Goal: Information Seeking & Learning: Learn about a topic

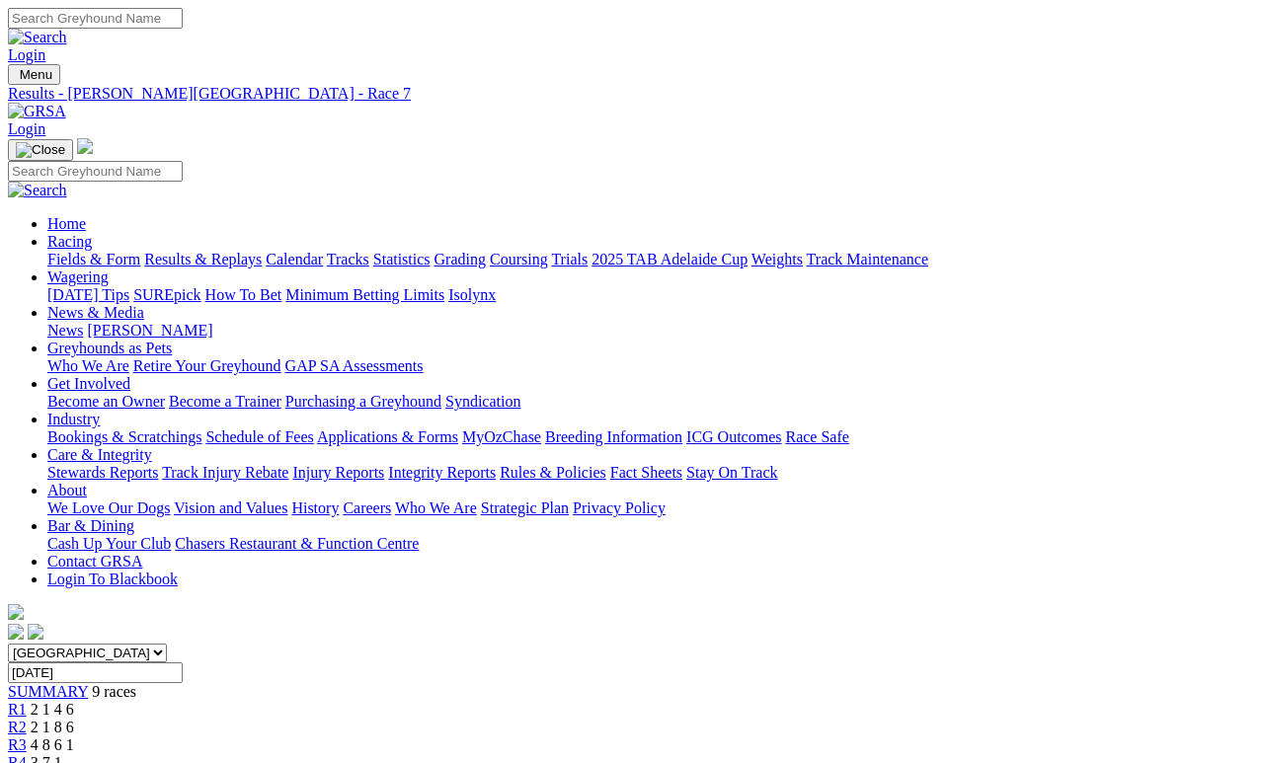
scroll to position [19, 0]
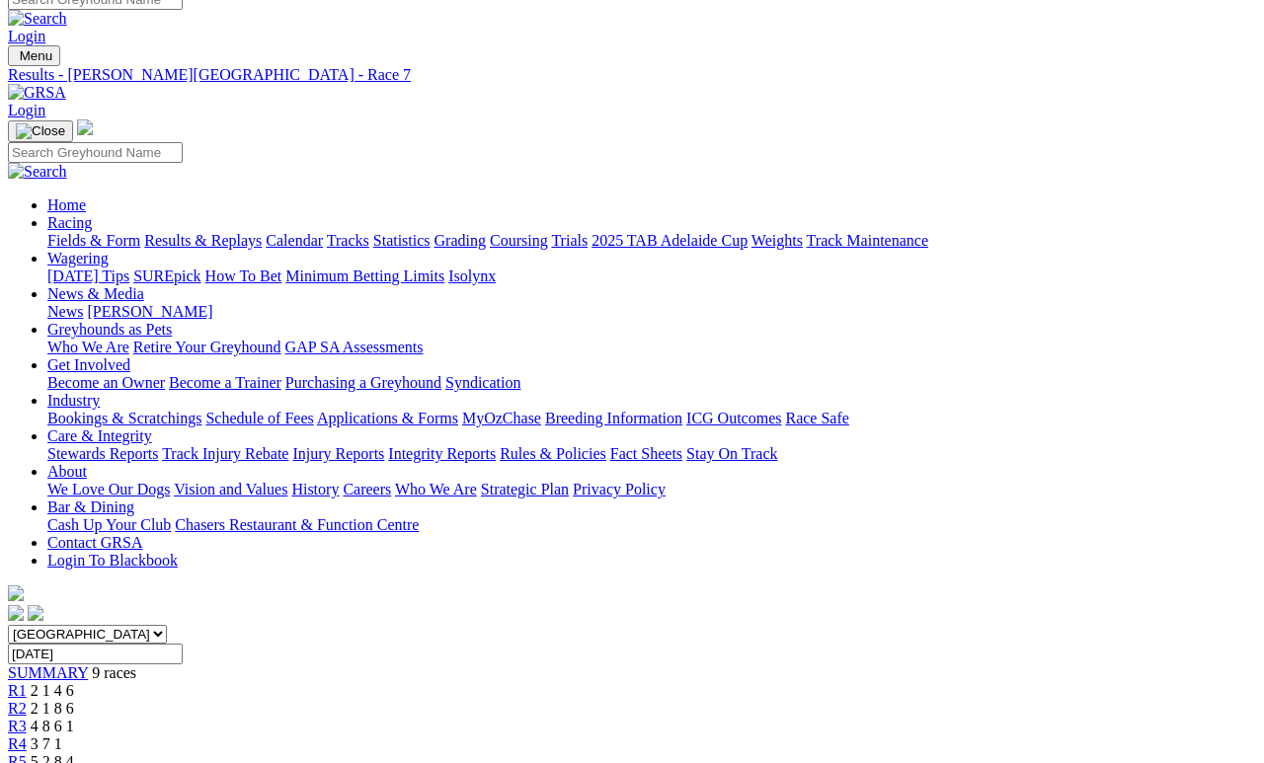
click at [323, 232] on link "Calendar" at bounding box center [294, 240] width 57 height 17
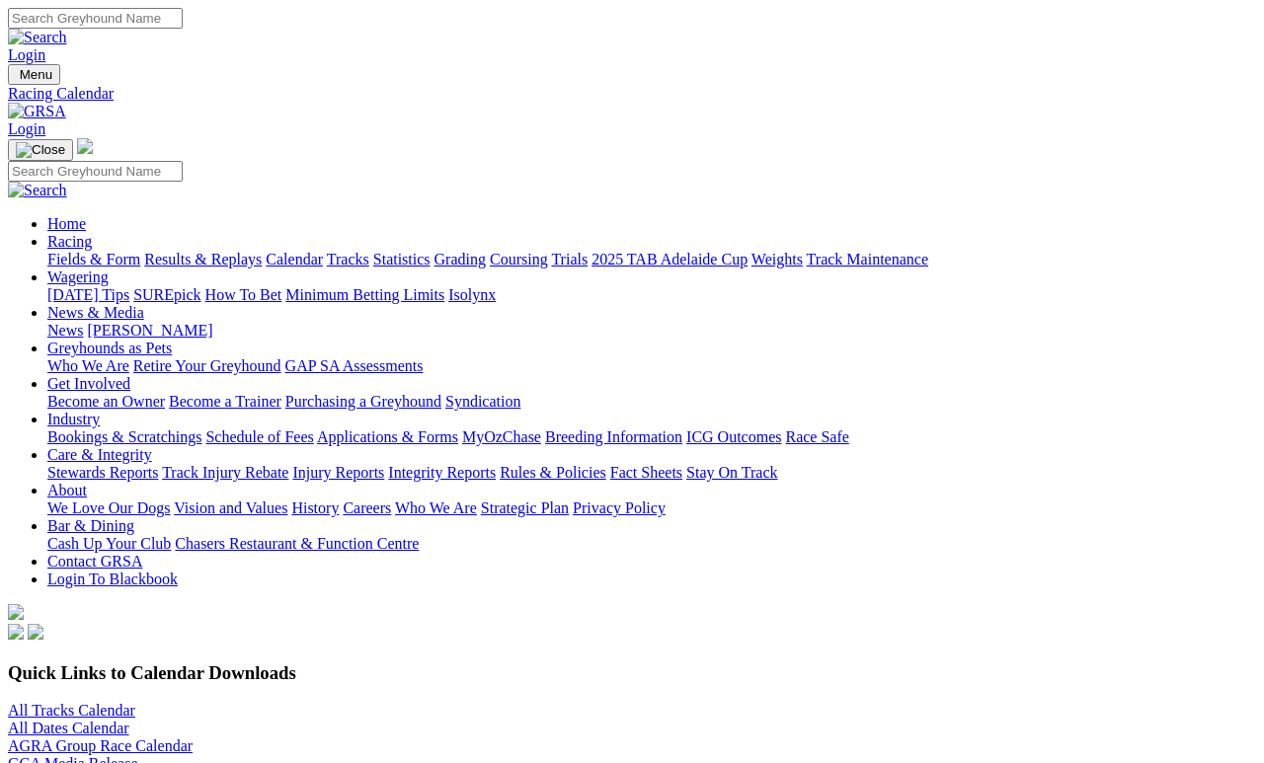
scroll to position [9, 0]
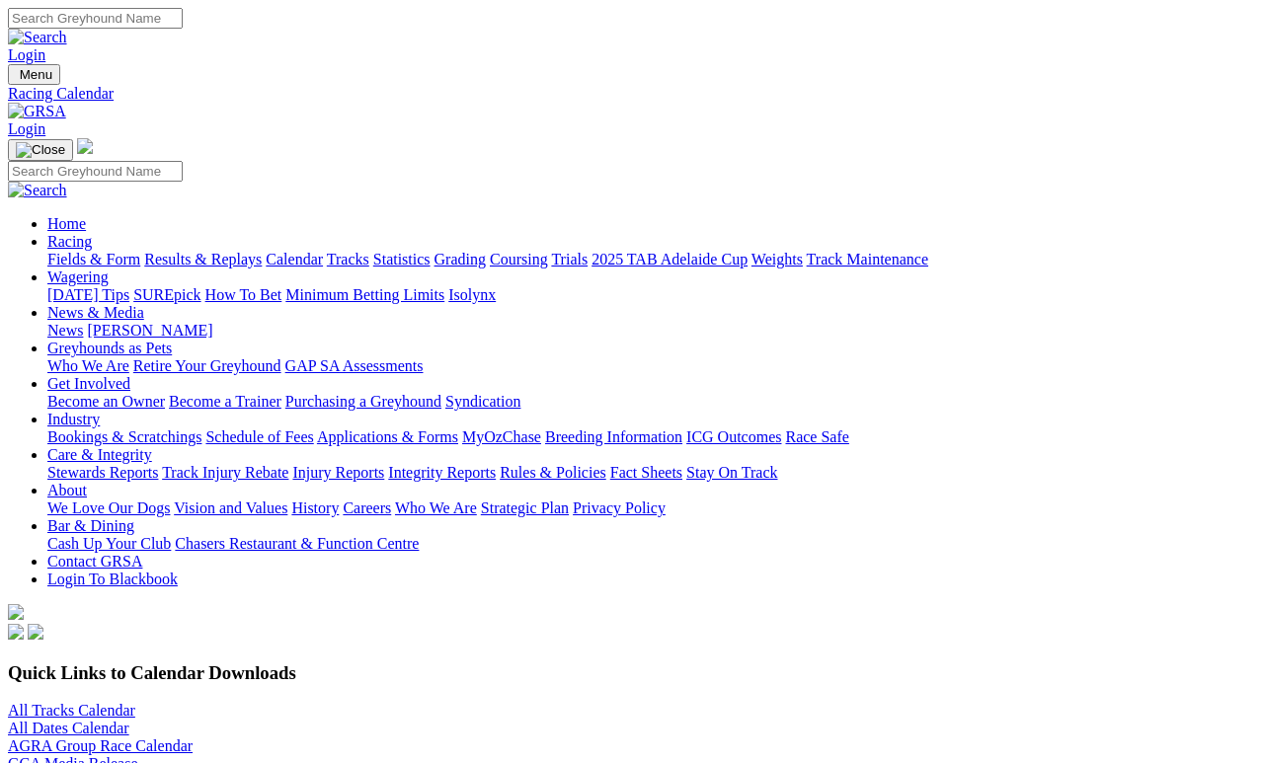
scroll to position [37, 0]
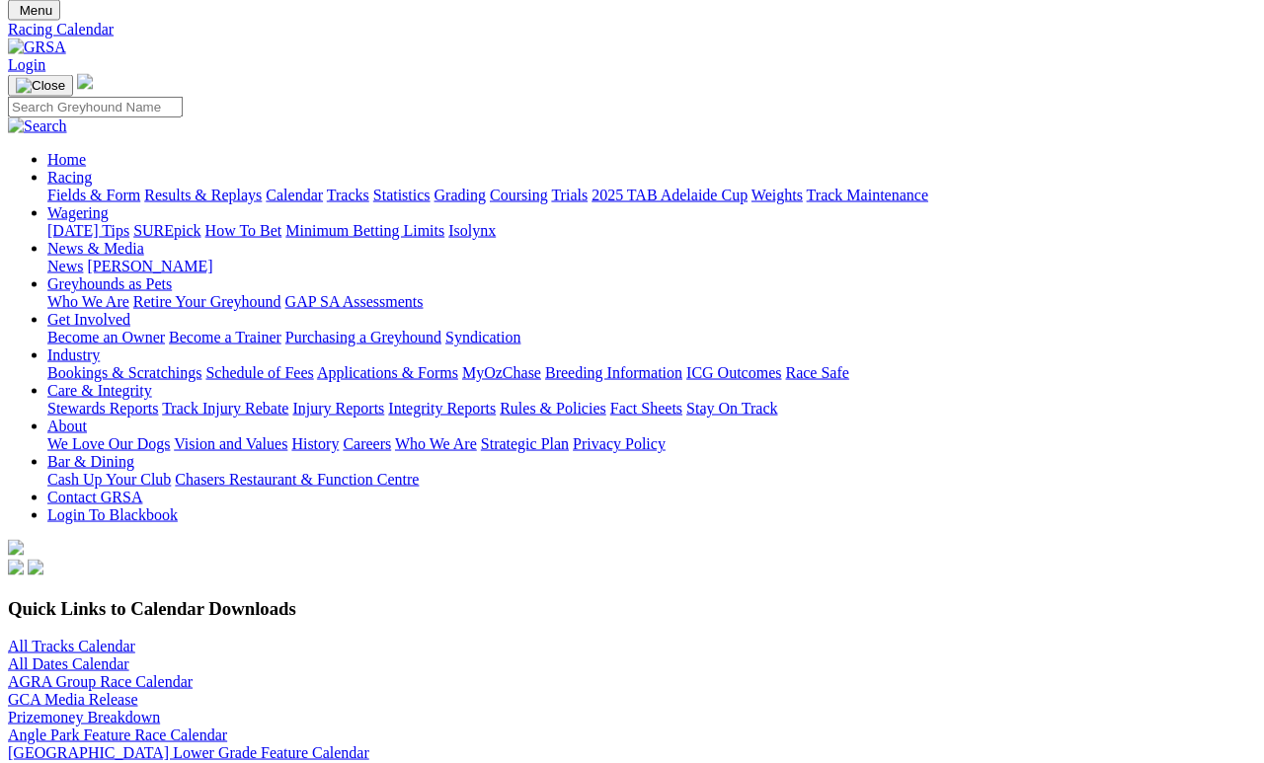
scroll to position [63, 0]
click at [108, 639] on link "All Tracks Calendar" at bounding box center [71, 647] width 127 height 17
